Goal: Find specific page/section

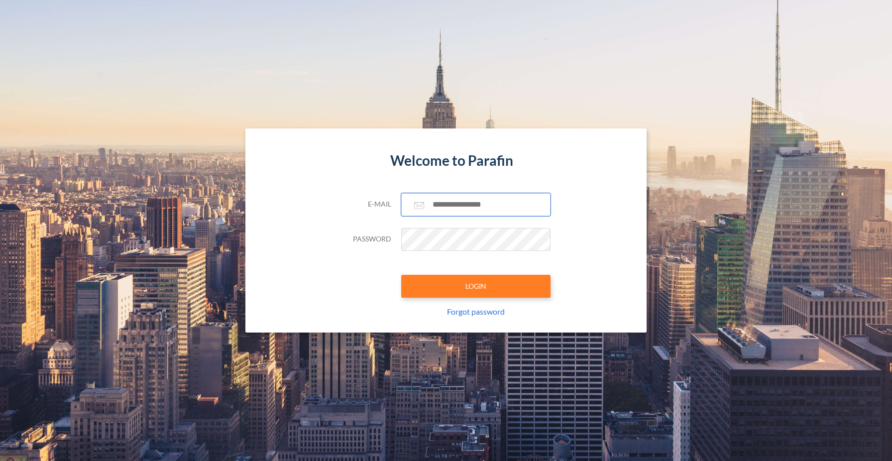
click at [457, 208] on input "text" at bounding box center [475, 204] width 149 height 23
type input "**********"
click at [469, 290] on button "LOGIN" at bounding box center [475, 286] width 149 height 23
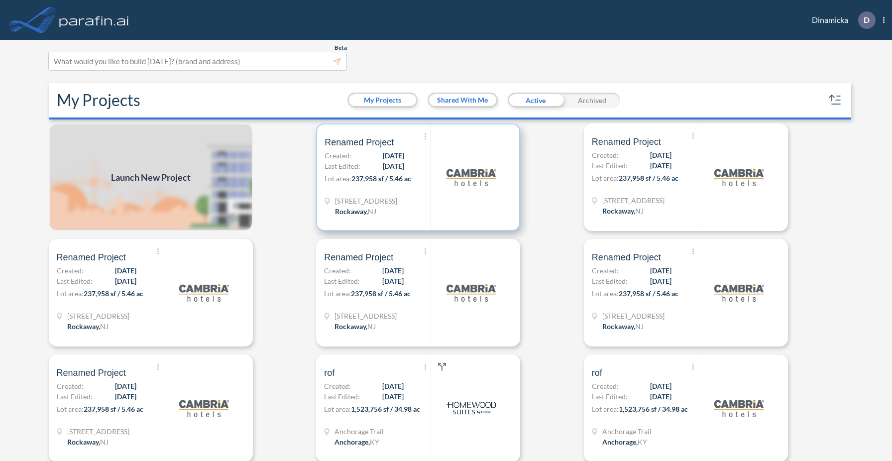
click at [451, 208] on div at bounding box center [471, 177] width 82 height 106
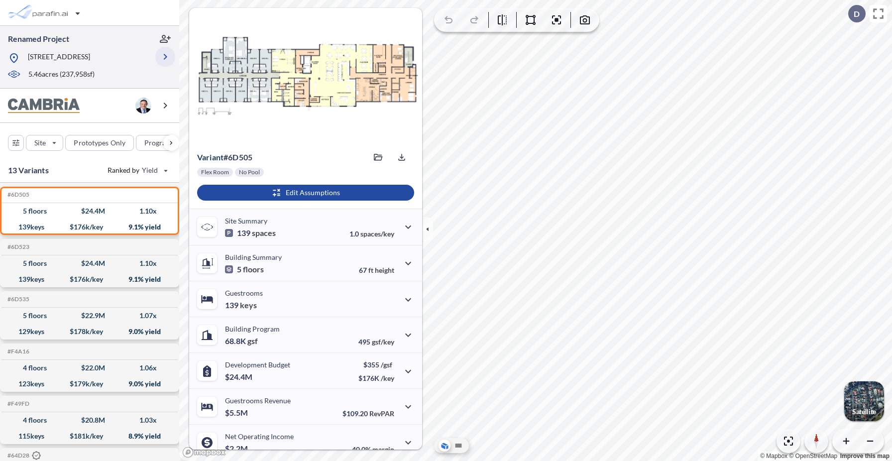
click at [166, 51] on icon "button" at bounding box center [165, 57] width 12 height 12
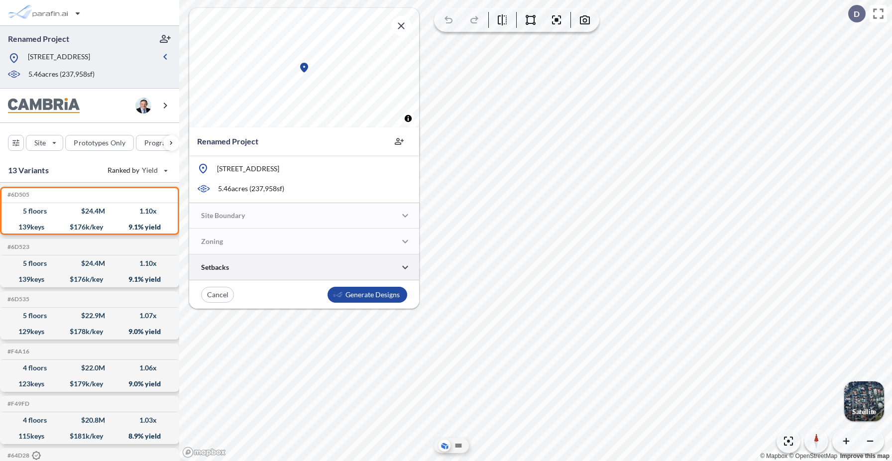
click at [276, 268] on div at bounding box center [304, 266] width 230 height 25
